Goal: Information Seeking & Learning: Check status

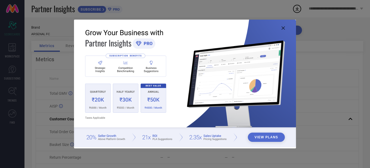
click at [284, 30] on img at bounding box center [185, 84] width 222 height 128
click at [284, 26] on img at bounding box center [185, 84] width 222 height 128
click at [284, 26] on icon at bounding box center [283, 27] width 3 height 3
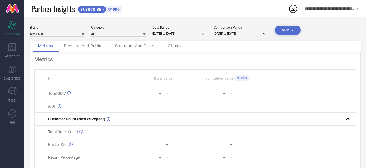
click at [91, 46] on span "Revenue And Pricing" at bounding box center [84, 46] width 40 height 4
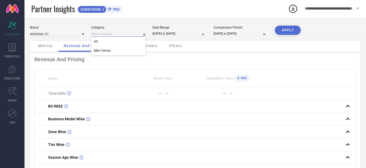
click at [110, 33] on input at bounding box center [118, 34] width 54 height 6
click at [124, 35] on input at bounding box center [118, 34] width 54 height 6
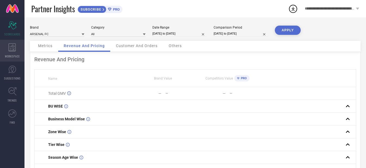
click at [5, 43] on div "WORKSPACE" at bounding box center [12, 51] width 25 height 22
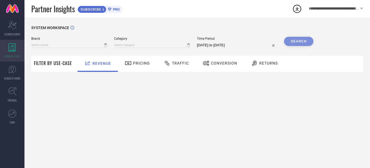
type input "ARSENAL FC"
type input "All"
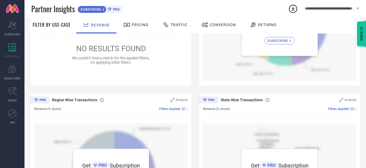
scroll to position [163, 0]
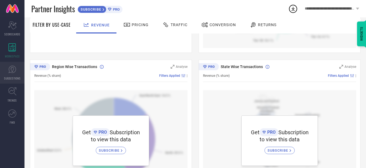
click at [12, 67] on icon at bounding box center [12, 69] width 3 height 5
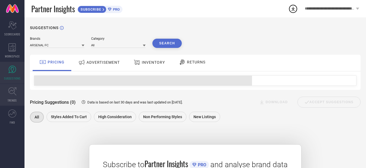
click at [10, 94] on icon at bounding box center [12, 91] width 8 height 8
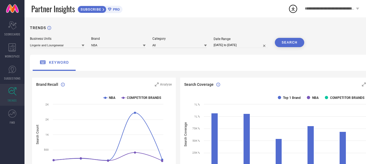
scroll to position [54, 0]
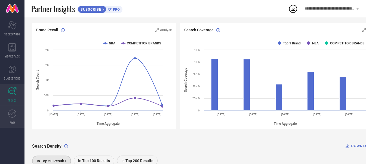
click at [13, 116] on icon at bounding box center [12, 114] width 8 height 8
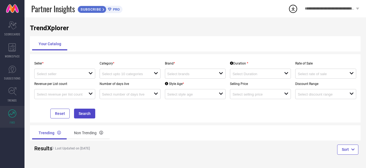
scroll to position [7, 0]
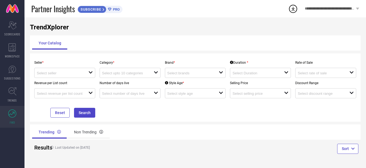
click at [77, 67] on div "Seller * open" at bounding box center [64, 67] width 65 height 20
click at [65, 77] on div "open" at bounding box center [64, 73] width 61 height 10
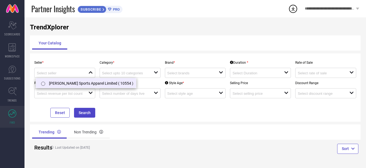
click at [70, 81] on li "[PERSON_NAME] Sports Apparel Limited ( 10554 )" at bounding box center [86, 83] width 100 height 10
type input "[PERSON_NAME] Sports Apparel Limited ( 10554 )"
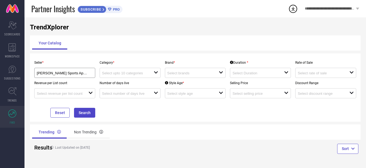
click at [122, 81] on p "Number of days live" at bounding box center [130, 83] width 61 height 4
click at [139, 75] on input at bounding box center [125, 73] width 47 height 4
click at [175, 73] on input at bounding box center [191, 73] width 47 height 4
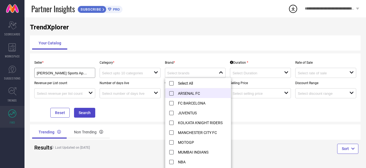
click at [183, 93] on li "ARSENAL FC" at bounding box center [198, 93] width 65 height 10
type input "ARSENAL FC"
click at [81, 114] on button "Search" at bounding box center [84, 113] width 21 height 10
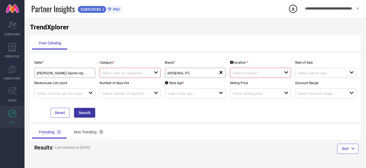
click at [81, 114] on button "Search" at bounding box center [84, 113] width 21 height 10
click at [125, 80] on div "Number of days live open" at bounding box center [130, 88] width 65 height 20
click at [139, 74] on input at bounding box center [125, 73] width 47 height 4
click at [129, 82] on div "No results found" at bounding box center [131, 82] width 60 height 9
click at [121, 47] on div "Your Catalog" at bounding box center [195, 43] width 327 height 13
